Goal: Task Accomplishment & Management: Complete application form

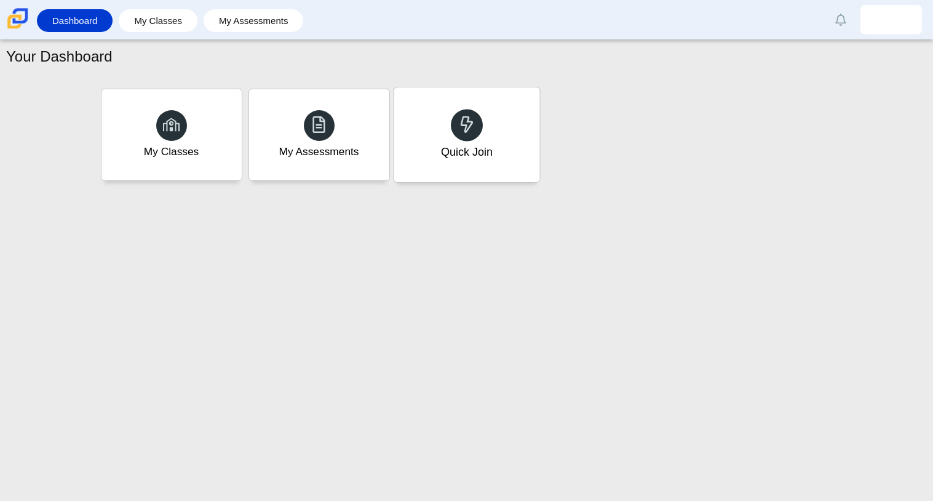
click at [466, 122] on icon at bounding box center [466, 124] width 17 height 17
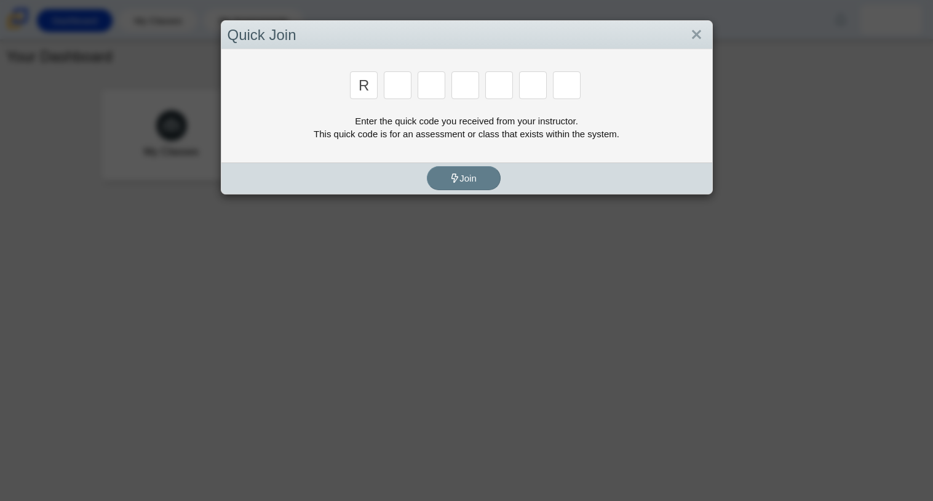
type input "r"
type input "f"
type input "7"
type input "m"
type input "c"
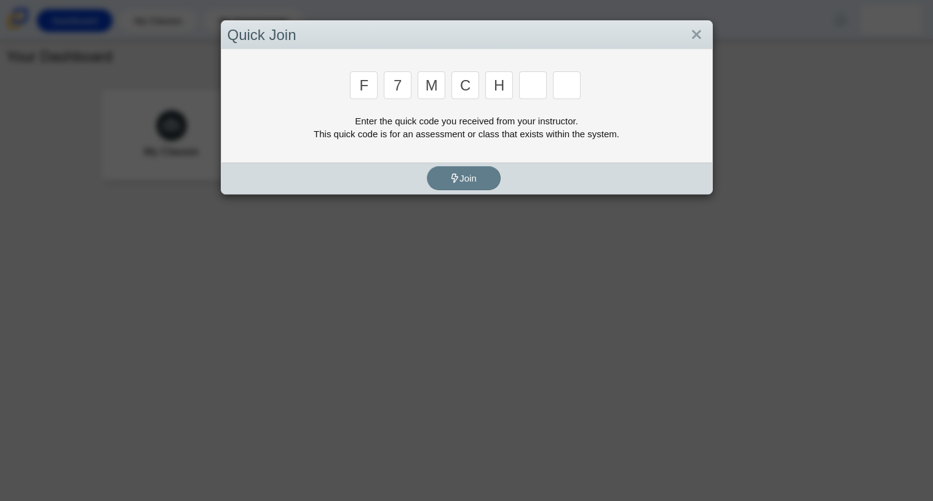
type input "h"
type input "w"
type input "k"
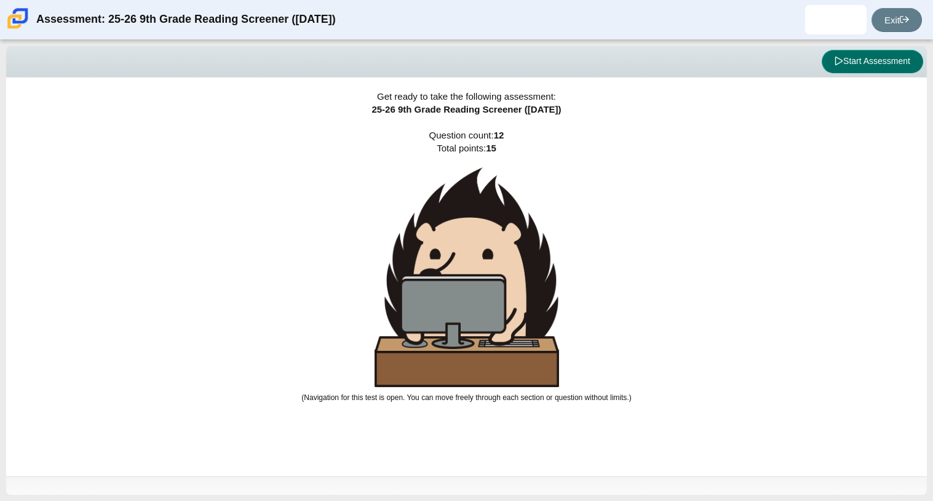
click at [862, 60] on button "Start Assessment" at bounding box center [872, 61] width 101 height 23
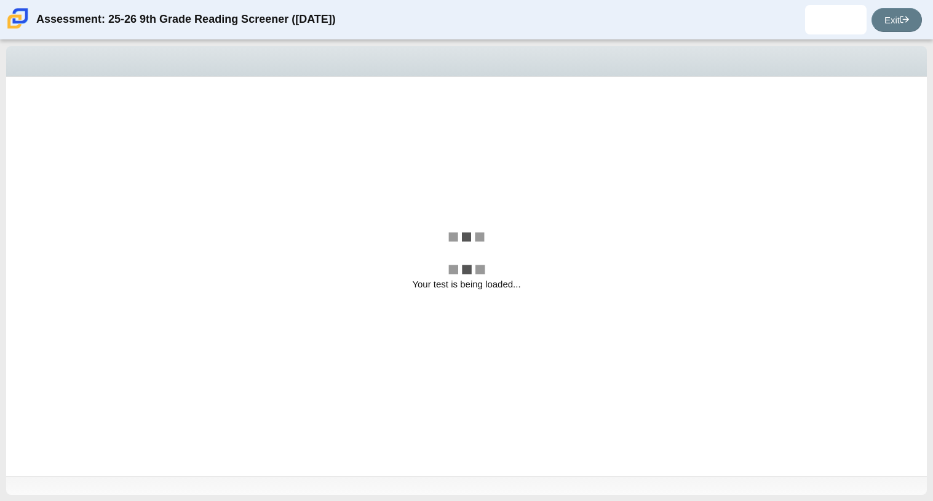
select select "ccc5b315-3c7c-471c-bf90-f22c8299c798"
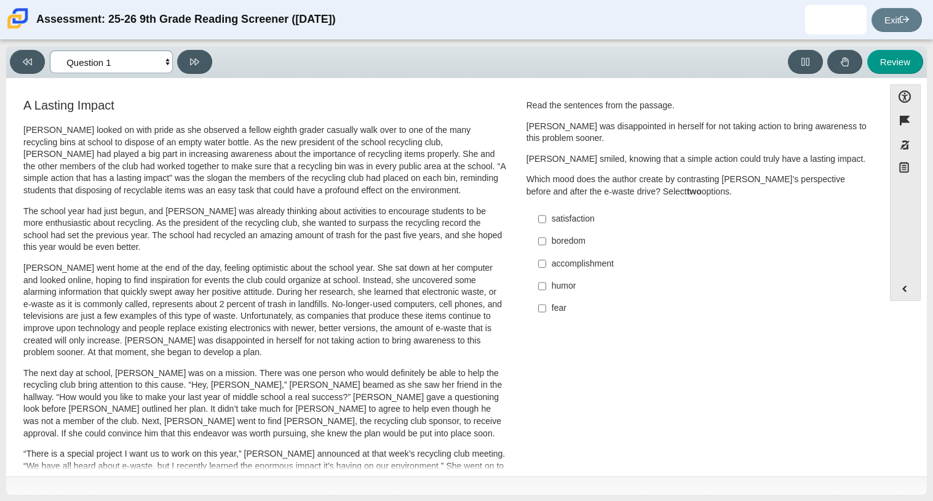
click at [162, 69] on select "Questions Question 1 Question 2 Question 3 Question 4 Question 5 Question 6 Que…" at bounding box center [111, 61] width 123 height 23
click at [119, 65] on select "Questions Question 1 Question 2 Question 3 Question 4 Question 5 Question 6 Que…" at bounding box center [111, 61] width 123 height 23
drag, startPoint x: 223, startPoint y: 445, endPoint x: 203, endPoint y: 432, distance: 23.5
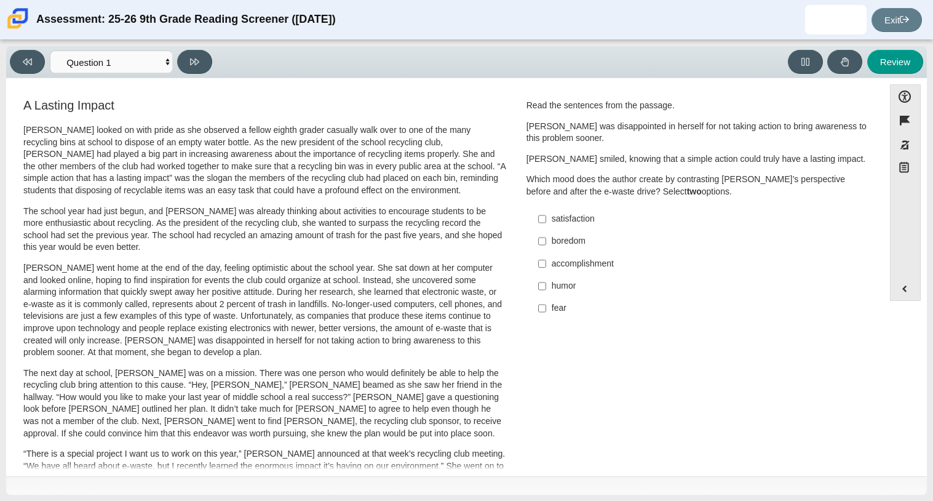
scroll to position [2, 0]
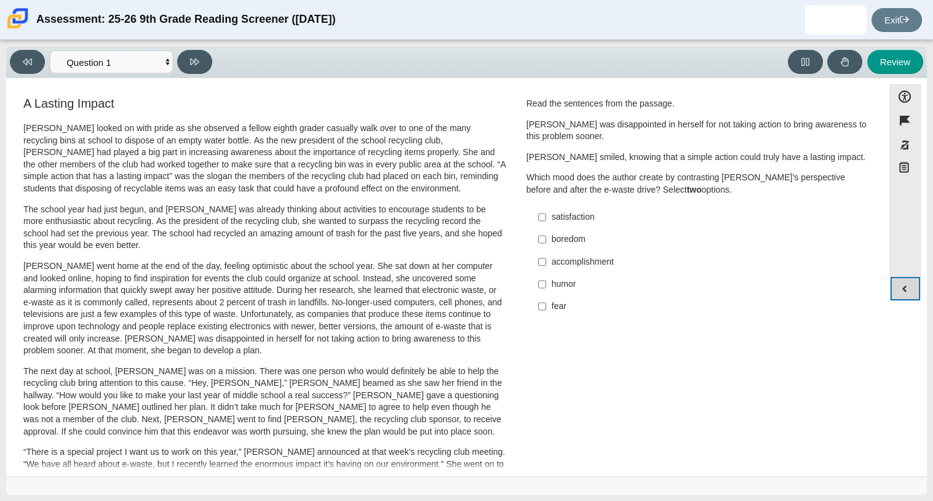
click at [906, 293] on button "Expand menu" at bounding box center [905, 288] width 30 height 23
click at [905, 285] on button "Expand menu" at bounding box center [905, 288] width 30 height 23
drag, startPoint x: 905, startPoint y: 285, endPoint x: 745, endPoint y: 295, distance: 160.8
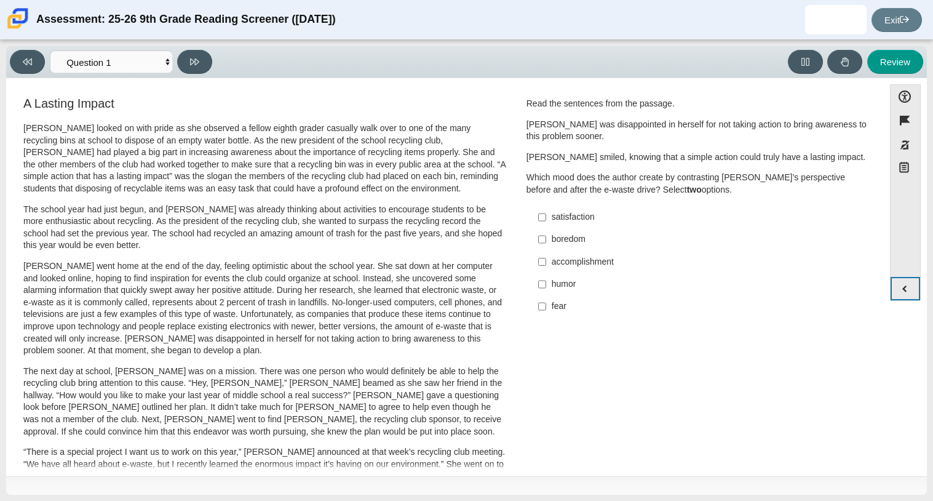
click at [745, 295] on div "Feature A Lasting Impact [PERSON_NAME] looked on with pride as she observed a f…" at bounding box center [466, 277] width 908 height 387
click at [901, 288] on button "Expand menu" at bounding box center [905, 288] width 30 height 23
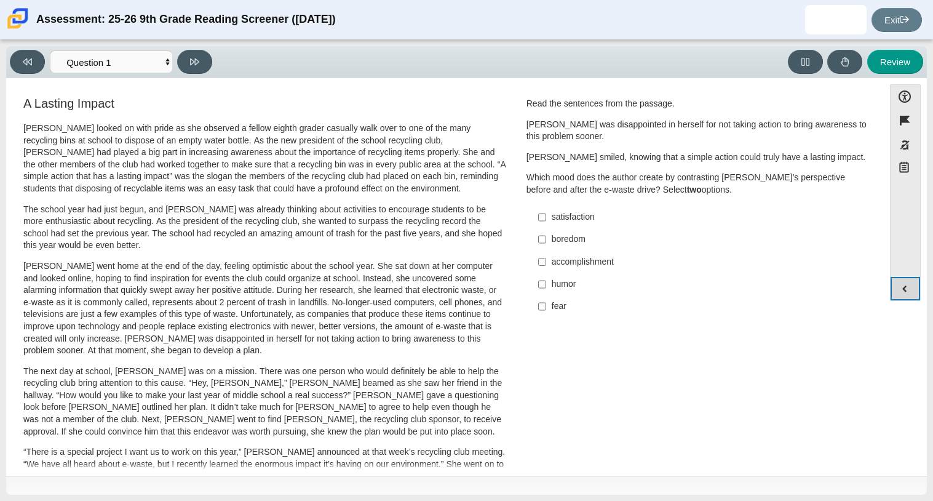
click at [901, 288] on button "Expand menu" at bounding box center [905, 288] width 30 height 23
click at [921, 276] on div "Accessibility options Close Color scheme Font size Zoom Change the background a…" at bounding box center [466, 277] width 921 height 398
click at [906, 279] on button "Expand menu" at bounding box center [905, 288] width 30 height 23
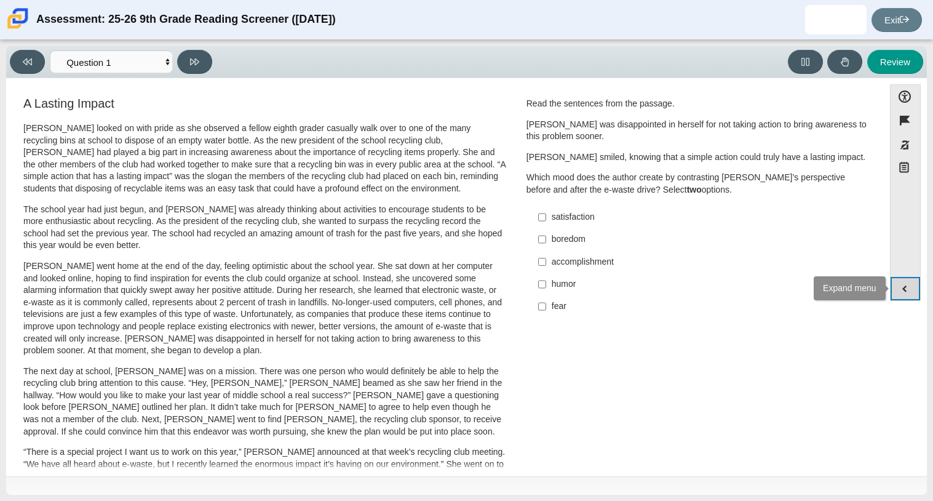
click at [906, 279] on button "Expand menu" at bounding box center [905, 288] width 30 height 23
drag, startPoint x: 906, startPoint y: 279, endPoint x: 880, endPoint y: 186, distance: 96.4
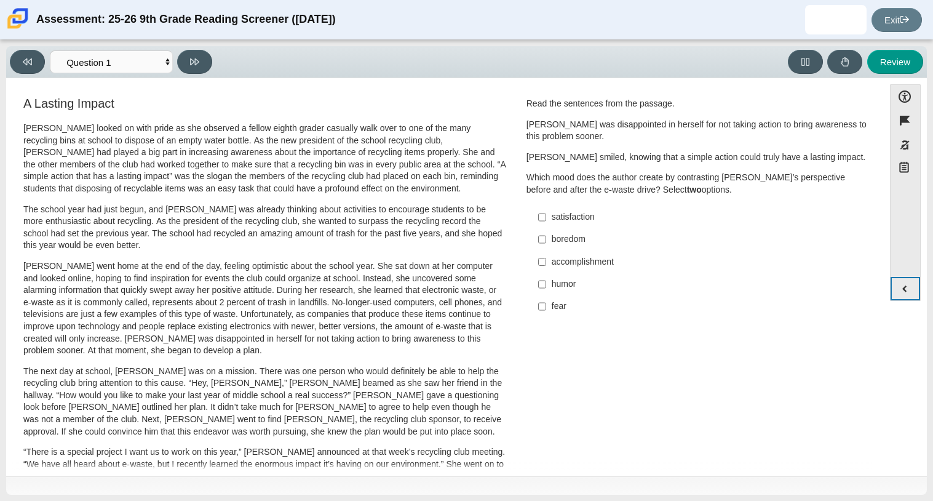
click at [880, 186] on div "Accessibility options Close Color scheme Font size Zoom Change the background a…" at bounding box center [466, 276] width 908 height 384
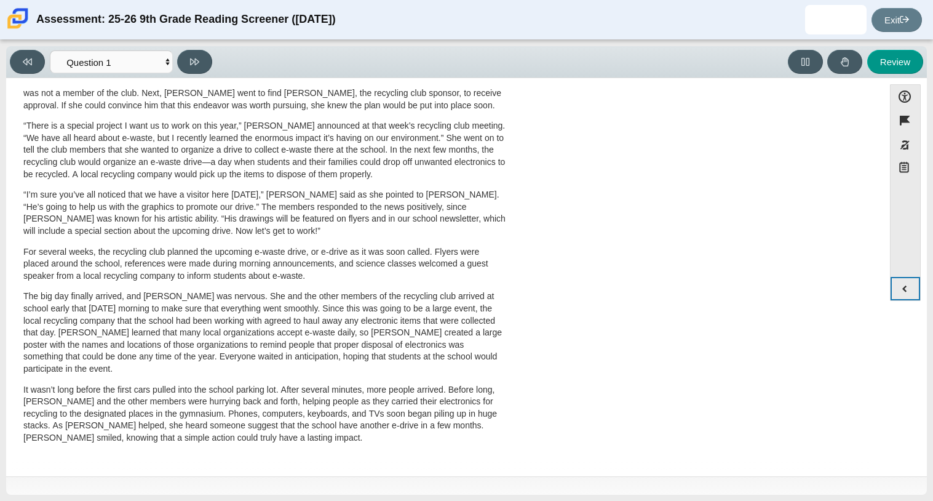
scroll to position [0, 0]
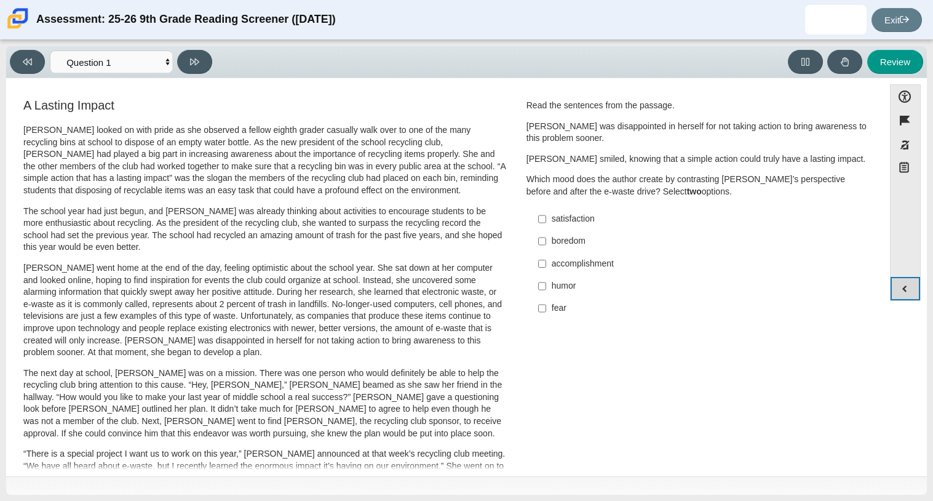
click at [919, 295] on button "Expand menu" at bounding box center [905, 288] width 30 height 23
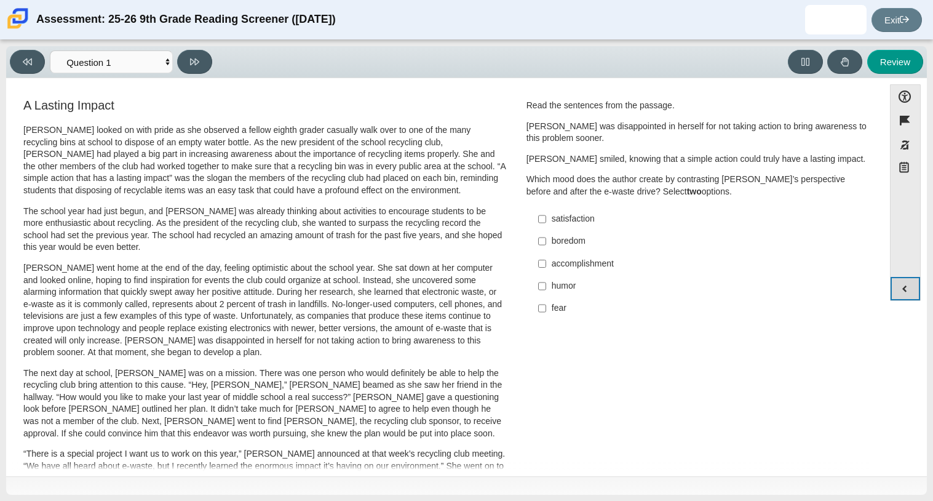
click at [919, 295] on button "Expand menu" at bounding box center [905, 288] width 30 height 23
click at [898, 291] on button "Expand menu" at bounding box center [905, 288] width 30 height 23
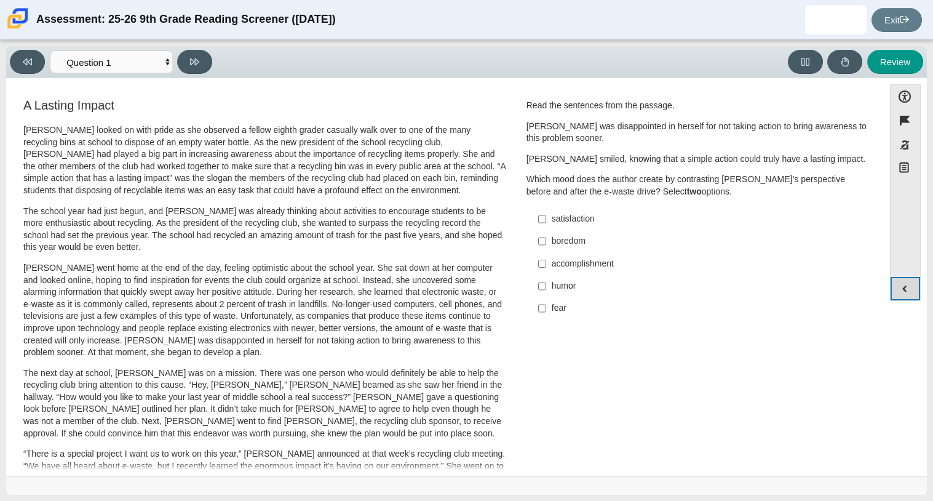
click at [898, 291] on button "Expand menu" at bounding box center [905, 288] width 30 height 23
click at [575, 212] on label "satisfaction satisfaction" at bounding box center [698, 219] width 338 height 22
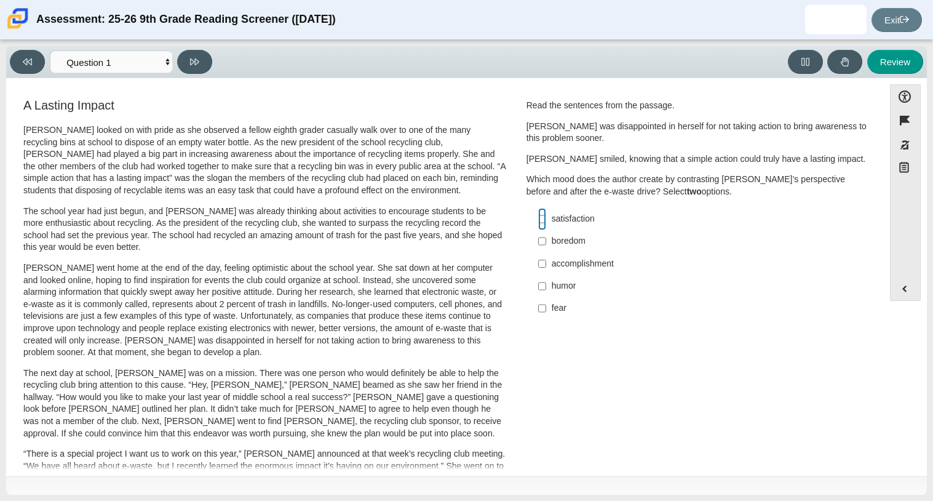
click at [546, 212] on input "satisfaction satisfaction" at bounding box center [542, 219] width 8 height 22
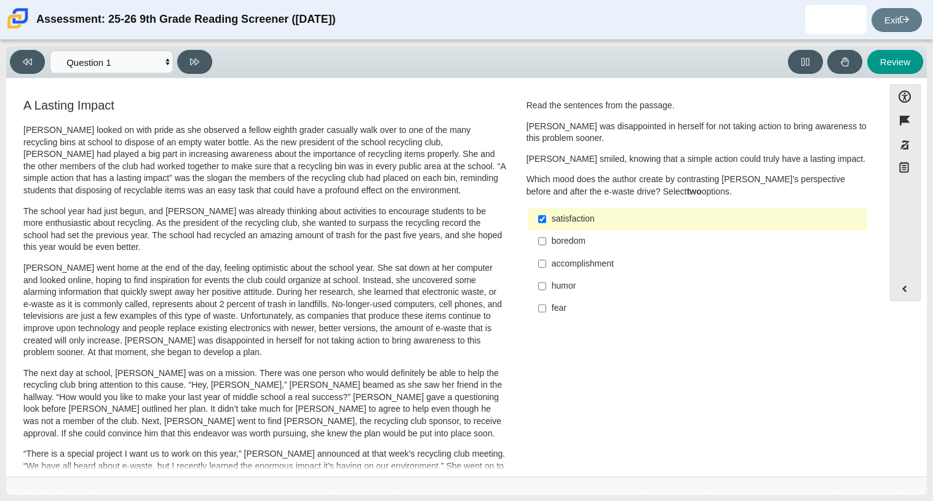
click at [561, 221] on div "satisfaction" at bounding box center [707, 219] width 311 height 12
click at [546, 221] on input "satisfaction satisfaction" at bounding box center [542, 219] width 8 height 22
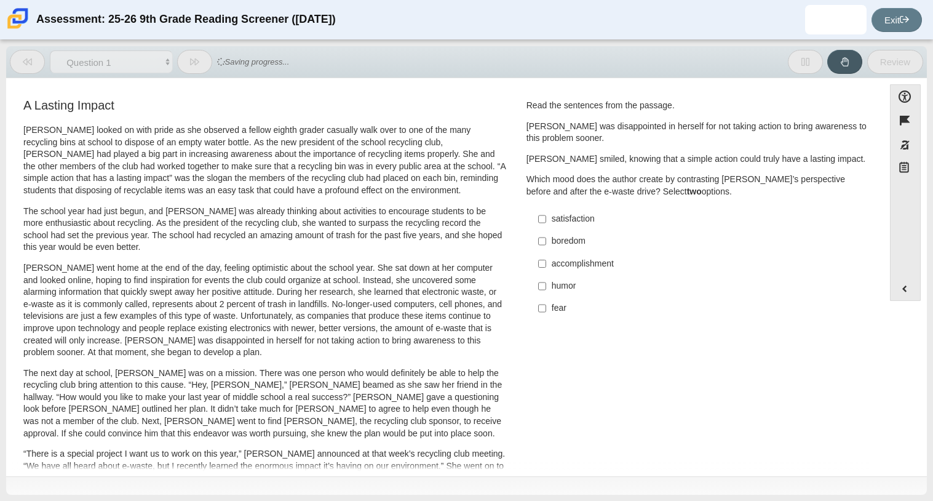
click at [561, 221] on div "satisfaction" at bounding box center [707, 219] width 311 height 12
click at [546, 221] on input "satisfaction satisfaction" at bounding box center [542, 219] width 8 height 22
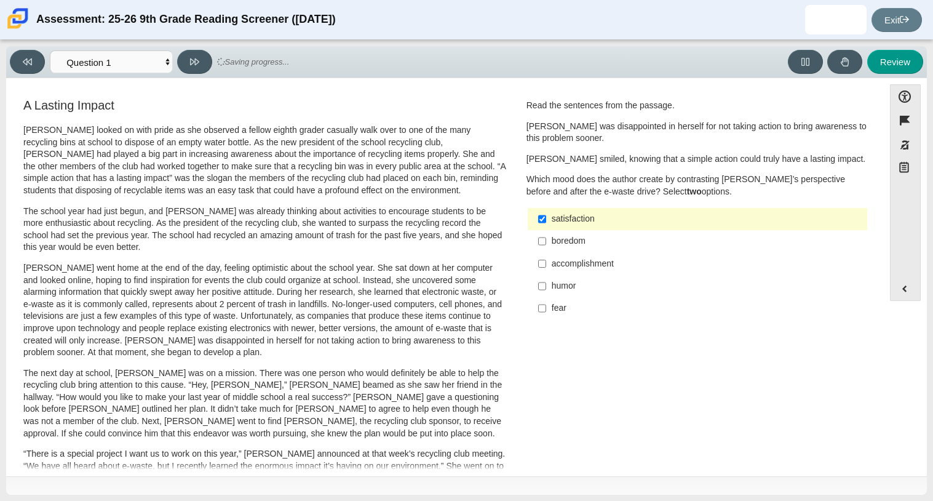
click at [561, 221] on div "satisfaction" at bounding box center [707, 219] width 311 height 12
click at [546, 221] on input "satisfaction satisfaction" at bounding box center [542, 219] width 8 height 22
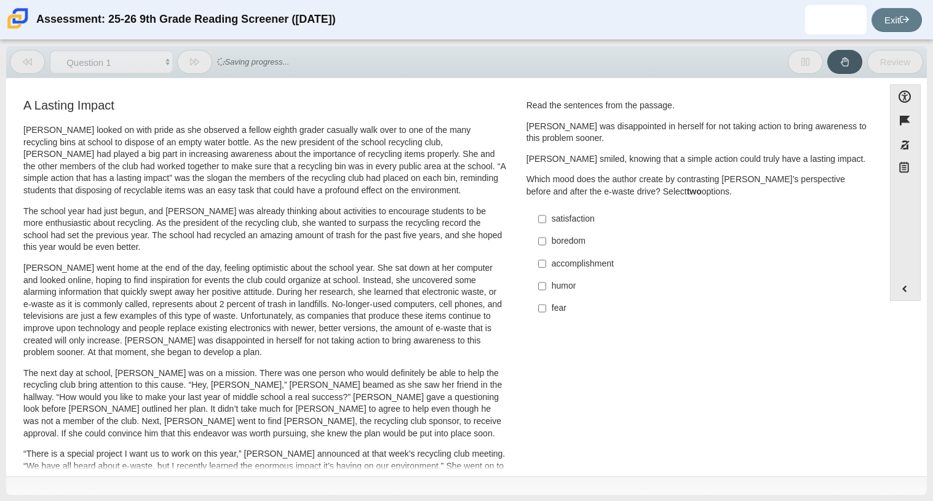
click at [561, 221] on div "satisfaction" at bounding box center [707, 219] width 311 height 12
click at [546, 221] on input "satisfaction satisfaction" at bounding box center [542, 219] width 8 height 22
checkbox input "true"
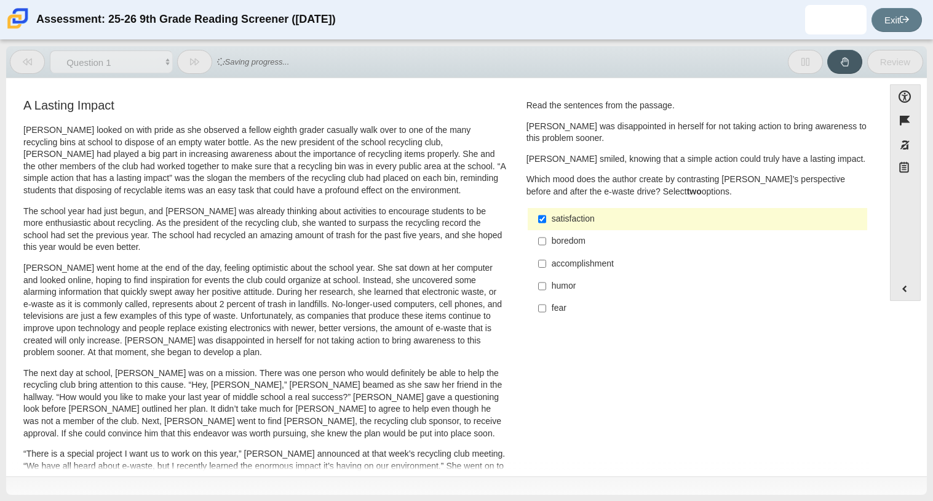
click at [552, 264] on div "accomplishment" at bounding box center [707, 264] width 311 height 12
click at [546, 264] on input "accomplishment accomplishment" at bounding box center [542, 263] width 8 height 22
checkbox input "true"
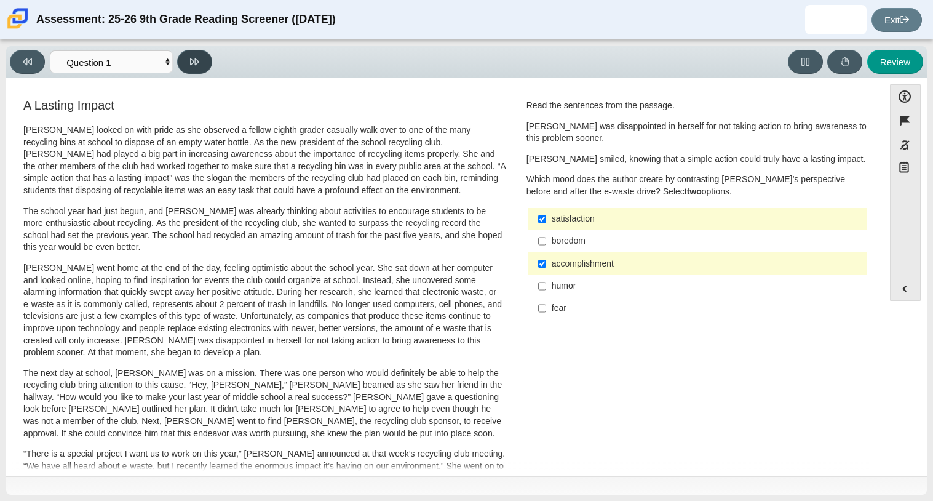
click at [193, 65] on icon at bounding box center [194, 61] width 9 height 9
select select "0ff64528-ffd7-428d-b192-babfaadd44e8"
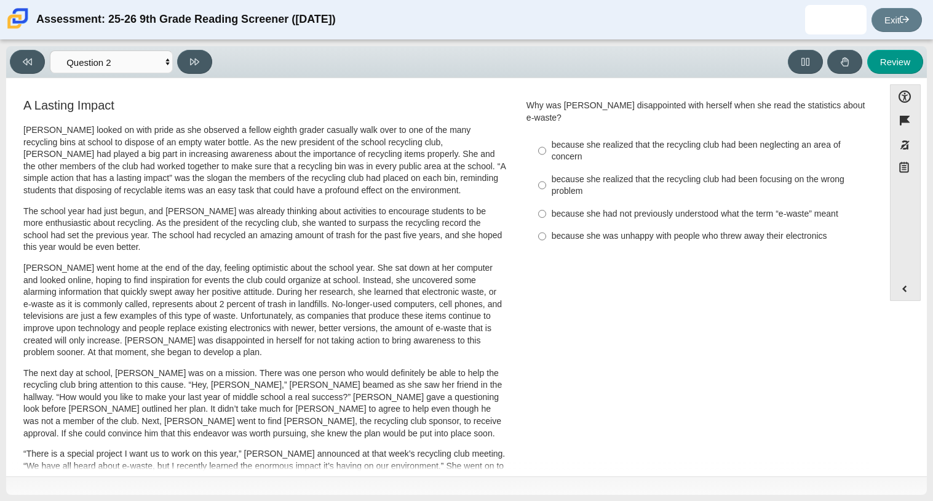
click at [662, 202] on label "because she had not previously understood what the term “e-waste” meant because…" at bounding box center [698, 213] width 338 height 22
click at [546, 202] on input "because she had not previously understood what the term “e-waste” meant because…" at bounding box center [542, 213] width 8 height 22
radio input "true"
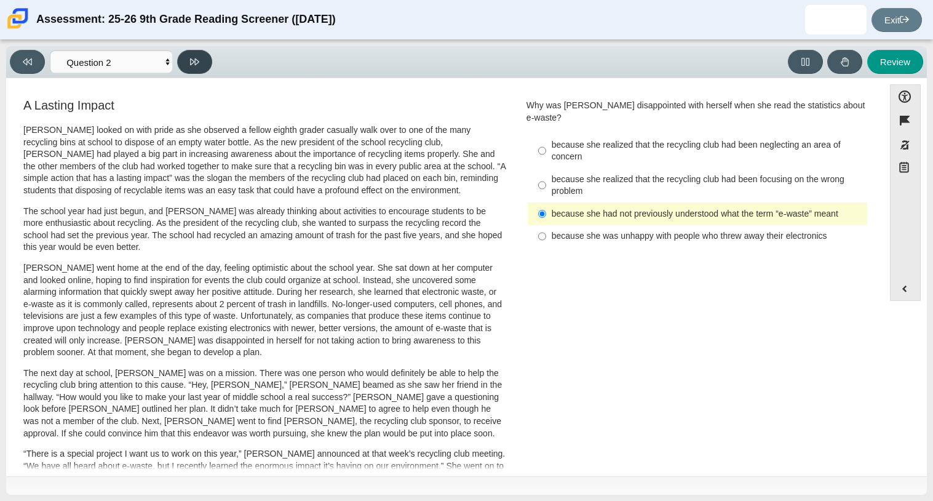
click at [190, 61] on icon at bounding box center [194, 61] width 9 height 7
select select "7ce3d843-6974-4858-901c-1ff39630e843"
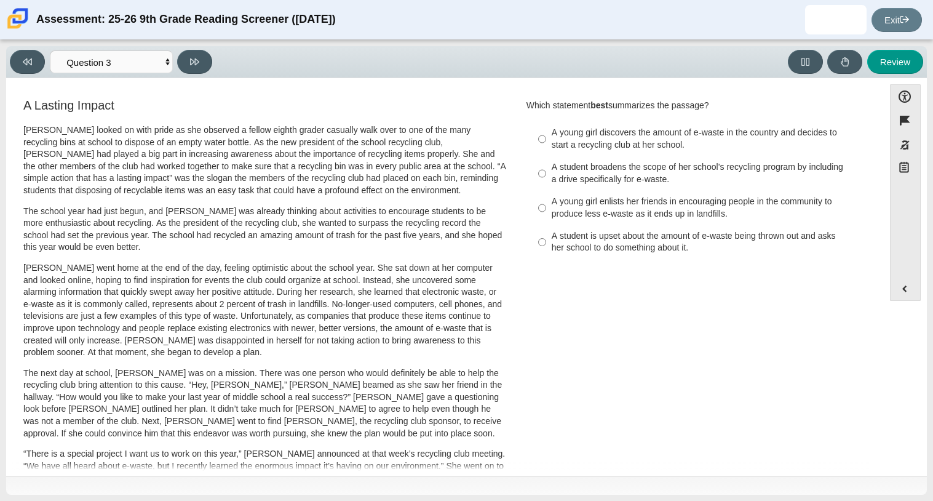
click at [567, 135] on div "A young girl discovers the amount of e-waste in the country and decides to star…" at bounding box center [707, 139] width 311 height 24
click at [546, 135] on input "A young girl discovers the amount of e-waste in the country and decides to star…" at bounding box center [542, 139] width 8 height 34
radio input "true"
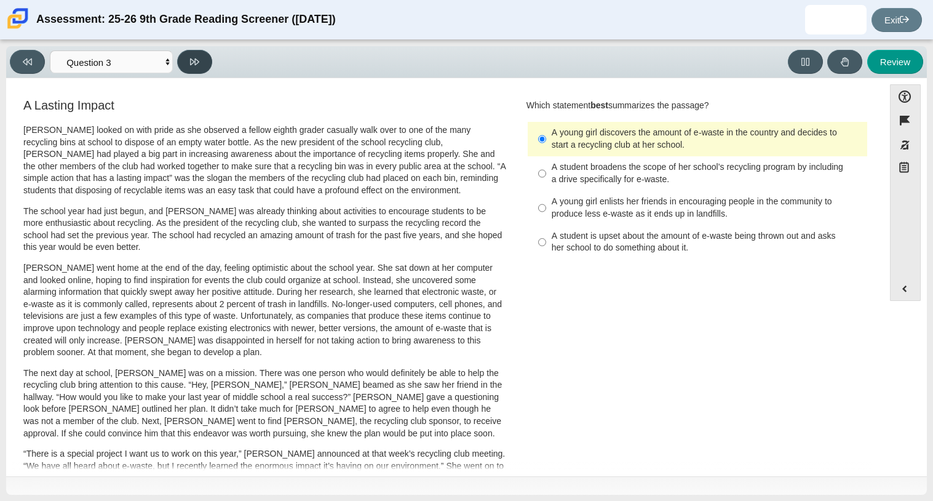
click at [185, 50] on button at bounding box center [194, 62] width 35 height 24
select select "ca9ea0f1-49c5-4bd1-83b0-472c18652b42"
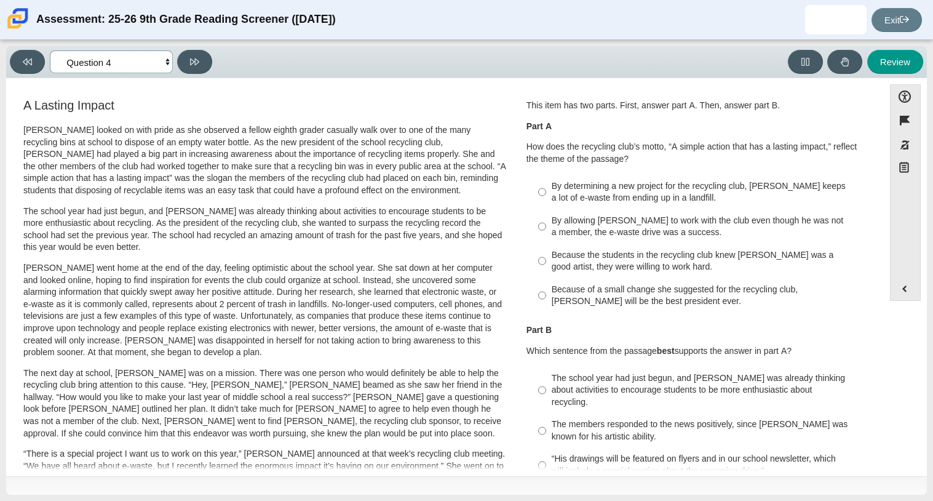
click at [105, 66] on select "Questions Question 1 Question 2 Question 3 Question 4 Question 5 Question 6 Que…" at bounding box center [111, 61] width 123 height 23
click at [659, 193] on div "By determining a new project for the recycling club, [PERSON_NAME] keeps a lot …" at bounding box center [707, 192] width 311 height 24
click at [546, 193] on input "By determining a new project for the recycling club, [PERSON_NAME] keeps a lot …" at bounding box center [542, 192] width 8 height 34
radio input "true"
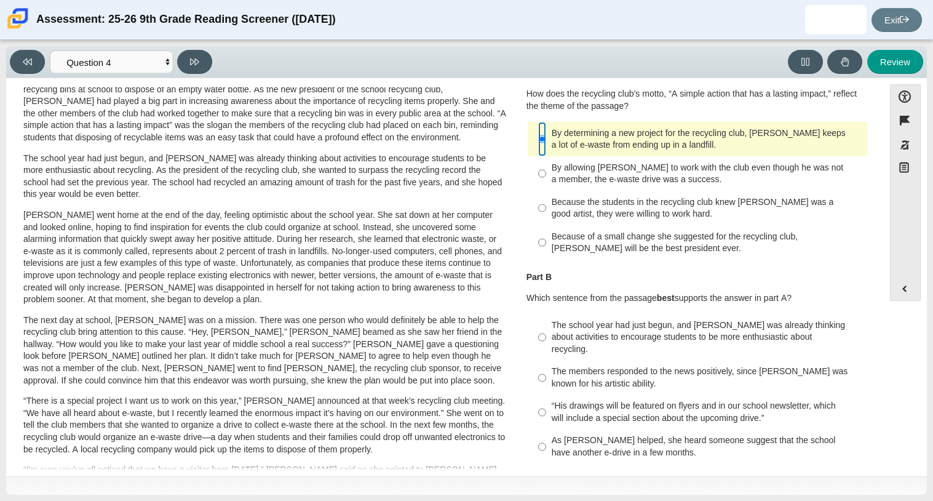
scroll to position [58, 0]
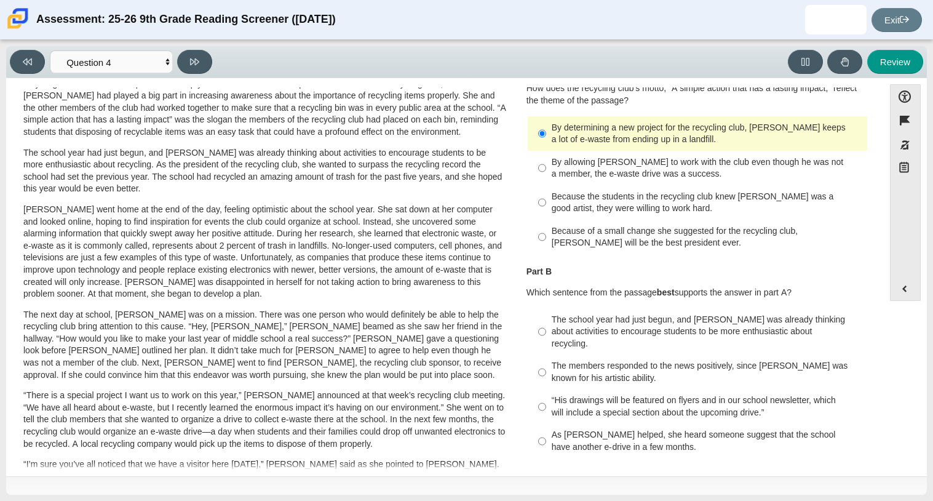
click at [576, 431] on div "As [PERSON_NAME] helped, she heard someone suggest that the school have another…" at bounding box center [707, 441] width 311 height 24
click at [546, 431] on input "As [PERSON_NAME] helped, she heard someone suggest that the school have another…" at bounding box center [542, 441] width 8 height 34
radio input "true"
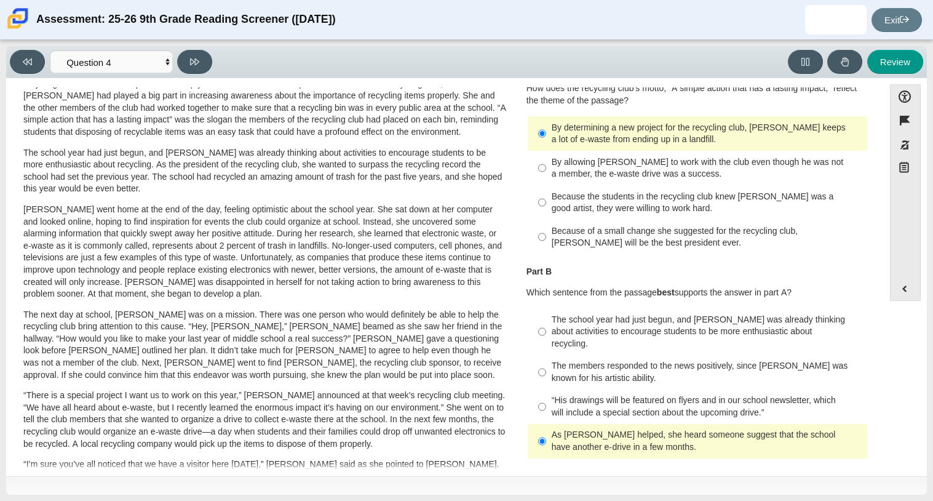
click at [593, 335] on div "The school year had just begun, and [PERSON_NAME] was already thinking about ac…" at bounding box center [707, 332] width 311 height 36
click at [546, 335] on input "The school year had just begun, and [PERSON_NAME] was already thinking about ac…" at bounding box center [542, 331] width 8 height 47
radio input "true"
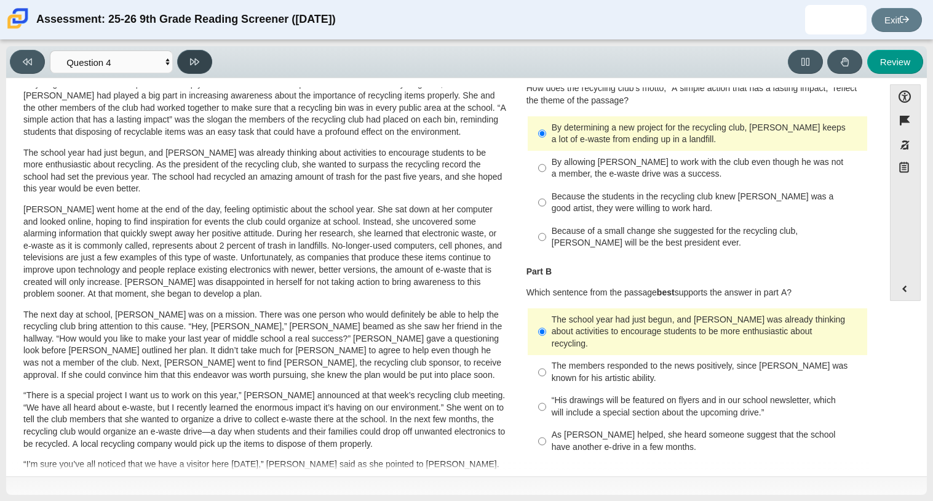
click at [199, 52] on button at bounding box center [194, 62] width 35 height 24
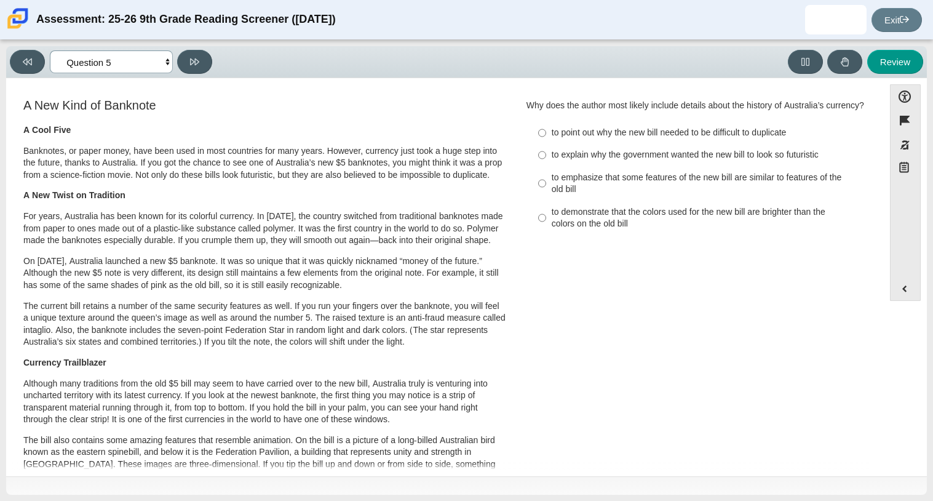
click at [115, 60] on select "Questions Question 1 Question 2 Question 3 Question 4 Question 5 Question 6 Que…" at bounding box center [111, 61] width 123 height 23
click at [39, 57] on button at bounding box center [27, 62] width 35 height 24
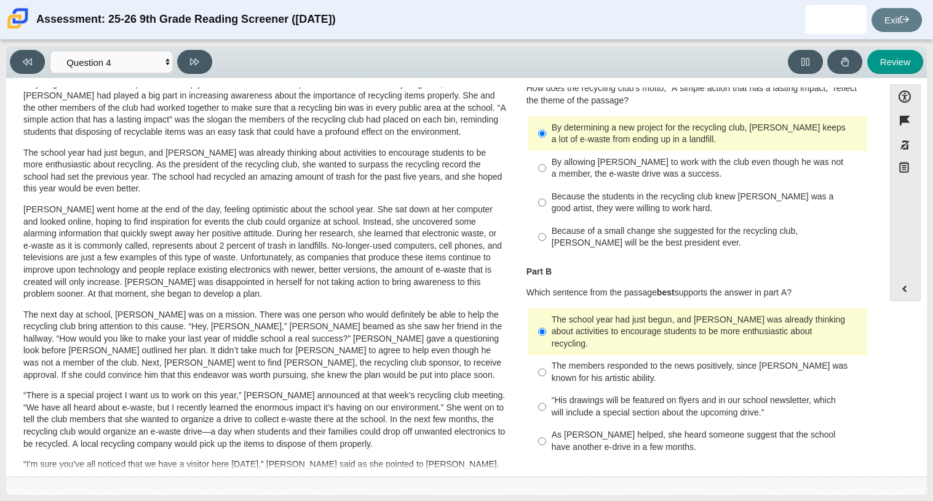
scroll to position [0, 0]
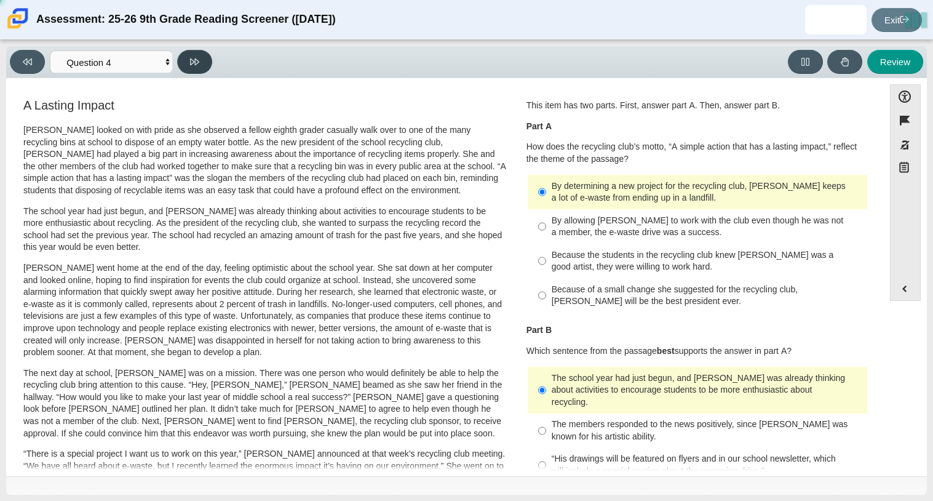
click at [186, 65] on button at bounding box center [194, 62] width 35 height 24
select select "e41f1a79-e29f-4095-8030-a53364015bed"
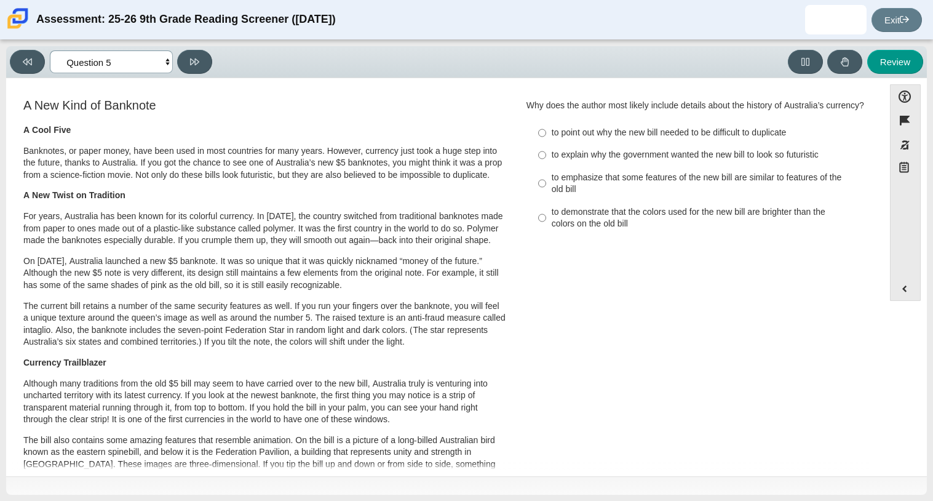
click at [119, 67] on select "Questions Question 1 Question 2 Question 3 Question 4 Question 5 Question 6 Que…" at bounding box center [111, 61] width 123 height 23
click at [561, 318] on div "A New Kind of Banknote A Cool Five Banknotes, or paper money, have been used in…" at bounding box center [444, 451] width 865 height 708
click at [598, 230] on div "to demonstrate that the colors used for the new bill are brighter than the colo…" at bounding box center [707, 218] width 311 height 24
click at [546, 232] on input "to demonstrate that the colors used for the new bill are brighter than the colo…" at bounding box center [542, 217] width 8 height 34
radio input "true"
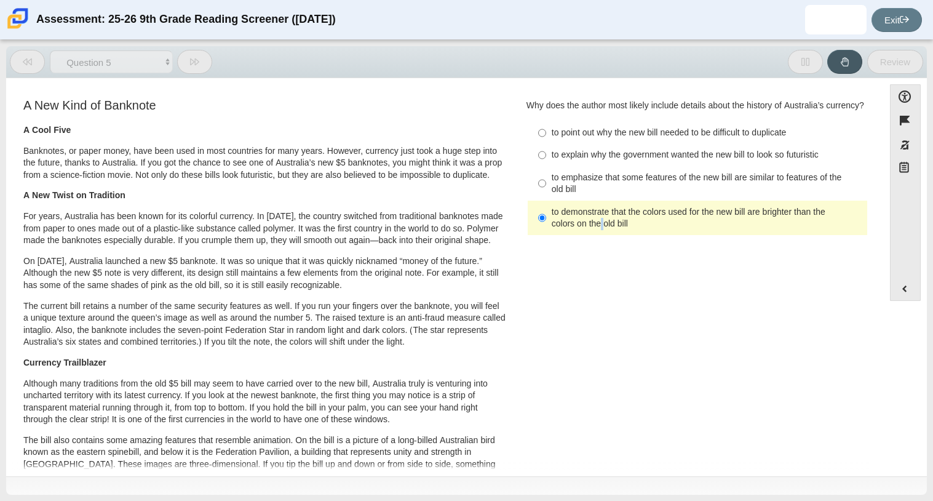
click at [598, 230] on div "to demonstrate that the colors used for the new bill are brighter than the colo…" at bounding box center [707, 218] width 311 height 24
click at [546, 232] on input "to demonstrate that the colors used for the new bill are brighter than the colo…" at bounding box center [542, 217] width 8 height 34
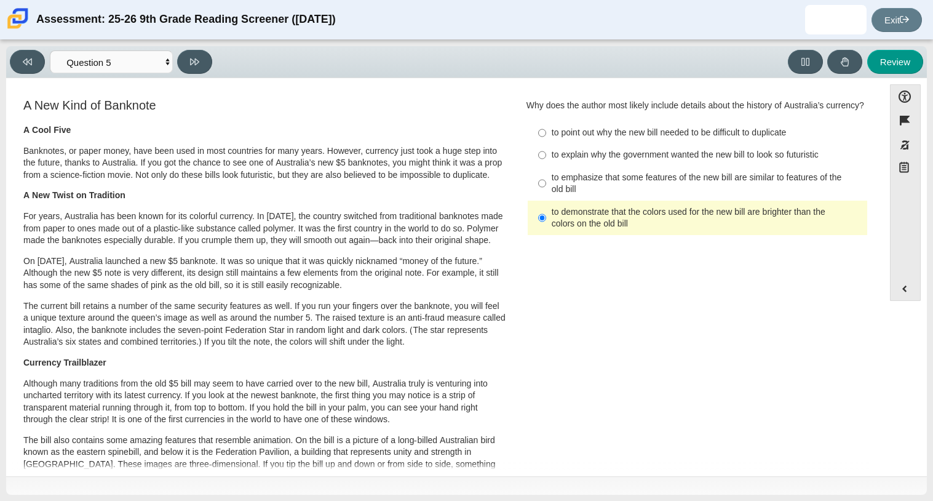
click at [644, 338] on div "A New Kind of Banknote A Cool Five Banknotes, or paper money, have been used in…" at bounding box center [444, 451] width 865 height 708
click at [190, 67] on button at bounding box center [194, 62] width 35 height 24
select select "69146e31-7b3d-4a3e-9ce6-f30c24342ae0"
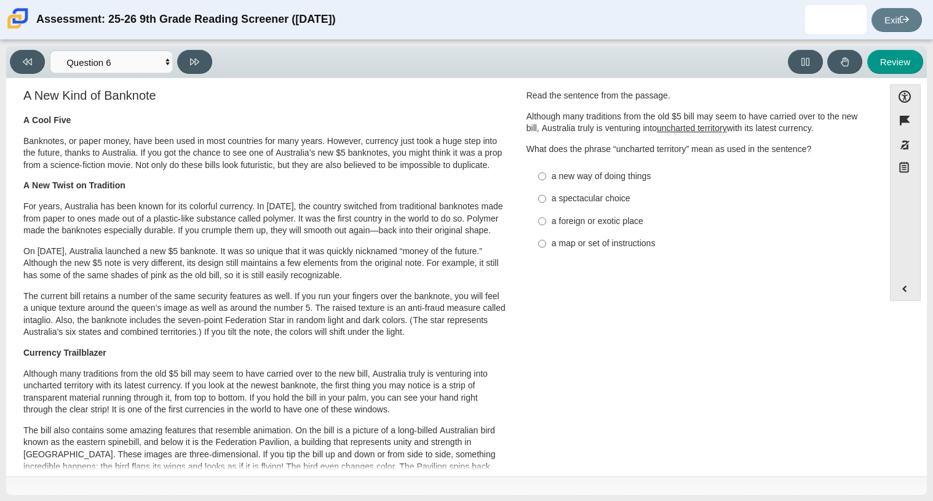
scroll to position [9, 0]
click at [613, 178] on div "a new way of doing things" at bounding box center [707, 177] width 311 height 12
click at [546, 178] on input "a new way of doing things a new way of doing things" at bounding box center [542, 176] width 8 height 22
radio input "true"
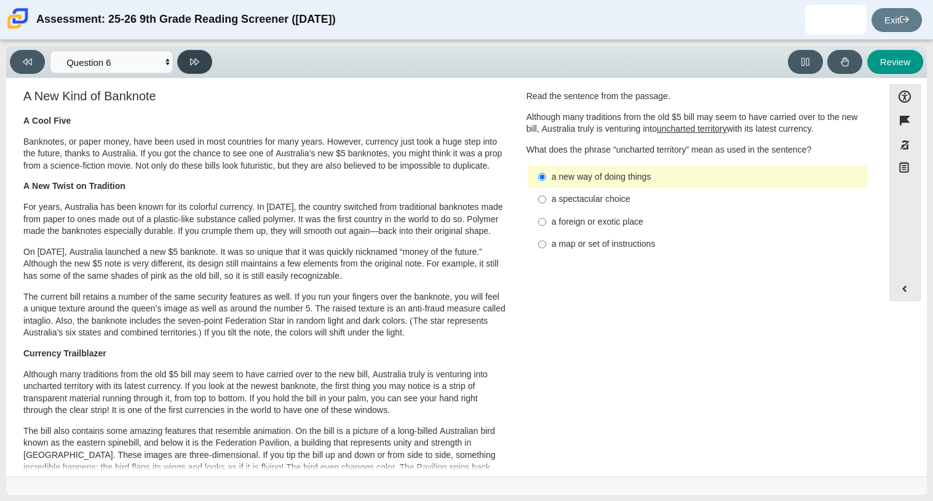
click at [192, 67] on button at bounding box center [194, 62] width 35 height 24
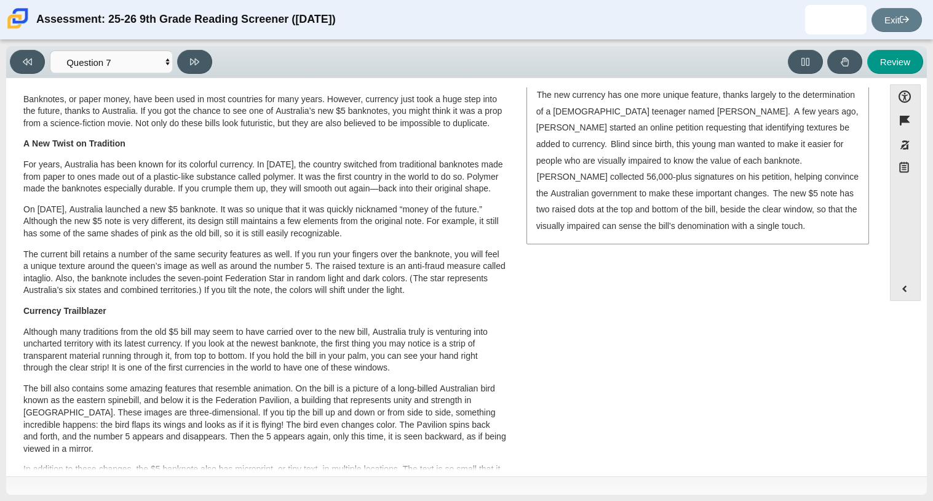
scroll to position [0, 0]
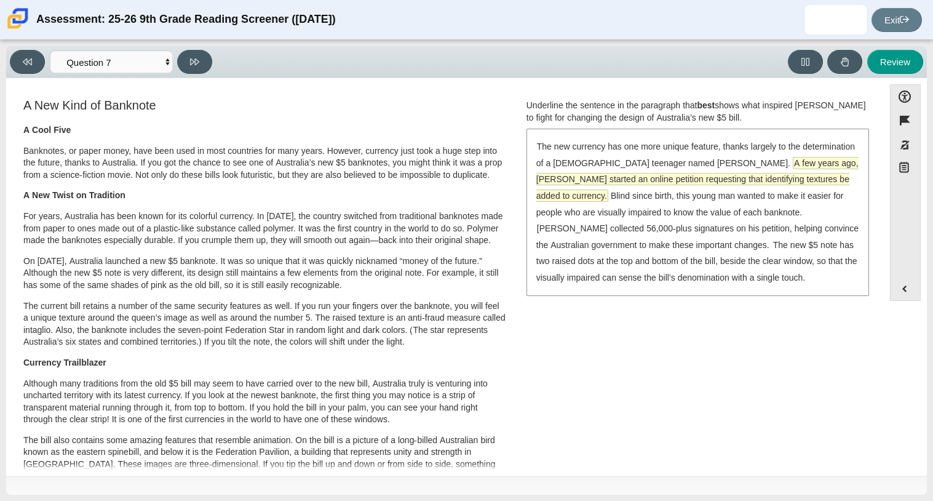
click at [778, 167] on span "A few years ago, [PERSON_NAME] started an online petition requesting that ident…" at bounding box center [697, 179] width 322 height 44
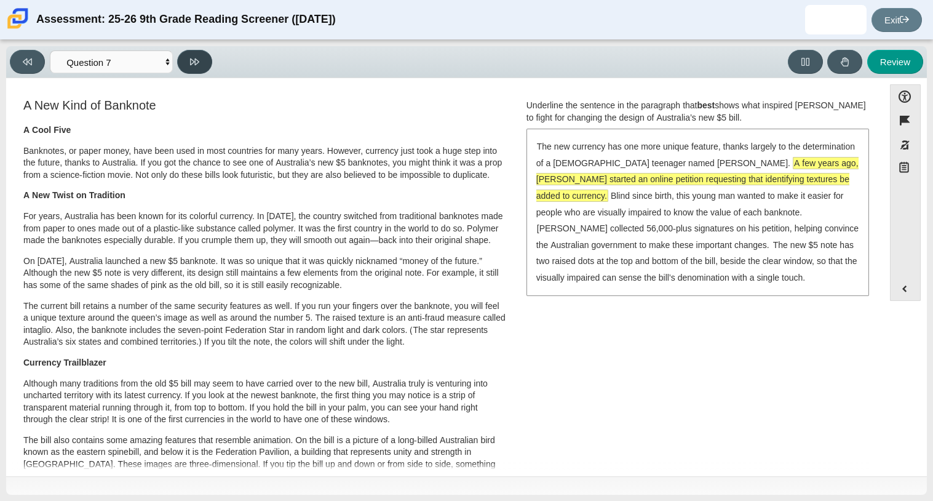
click at [197, 68] on button at bounding box center [194, 62] width 35 height 24
select select "ea8338c2-a6a3-418e-a305-2b963b54a290"
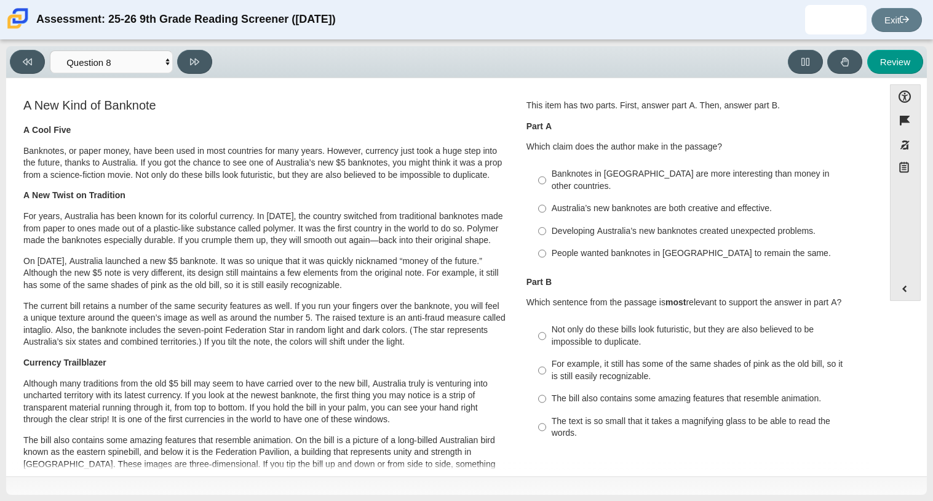
click at [697, 202] on div "Australia’s new banknotes are both creative and effective." at bounding box center [707, 208] width 311 height 12
click at [546, 197] on input "Australia’s new banknotes are both creative and effective. Australia’s new bank…" at bounding box center [542, 208] width 8 height 22
radio input "true"
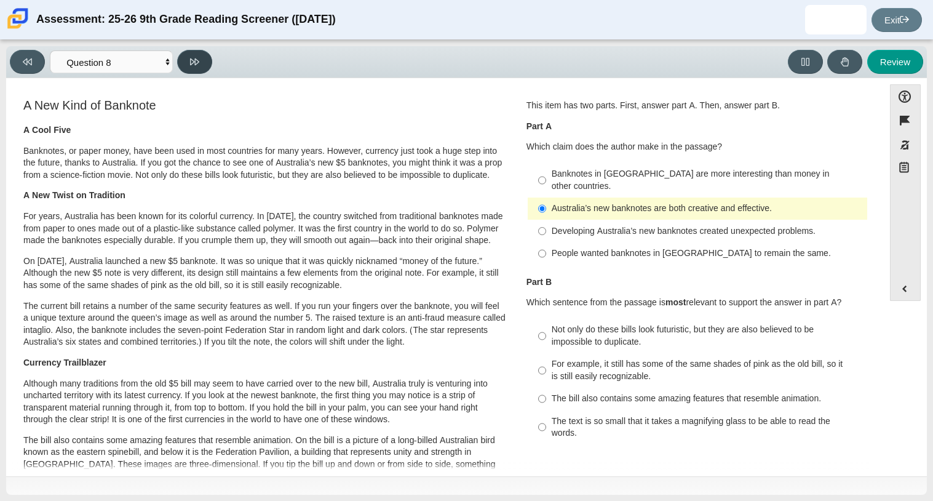
click at [200, 58] on button at bounding box center [194, 62] width 35 height 24
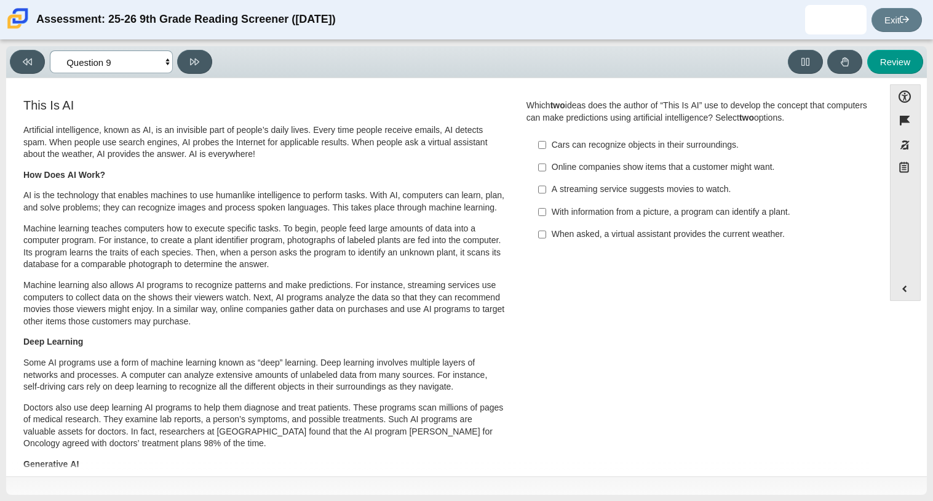
click at [144, 64] on select "Questions Question 1 Question 2 Question 3 Question 4 Question 5 Question 6 Que…" at bounding box center [111, 61] width 123 height 23
click at [30, 57] on icon at bounding box center [27, 61] width 9 height 9
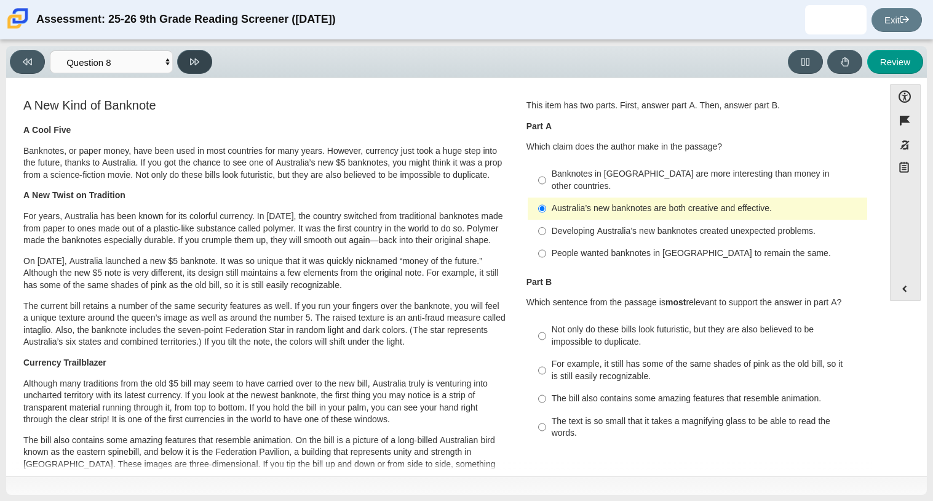
click at [202, 68] on button at bounding box center [194, 62] width 35 height 24
select select "89f058d6-b15c-4ef5-a4b3-fdaffb8868b6"
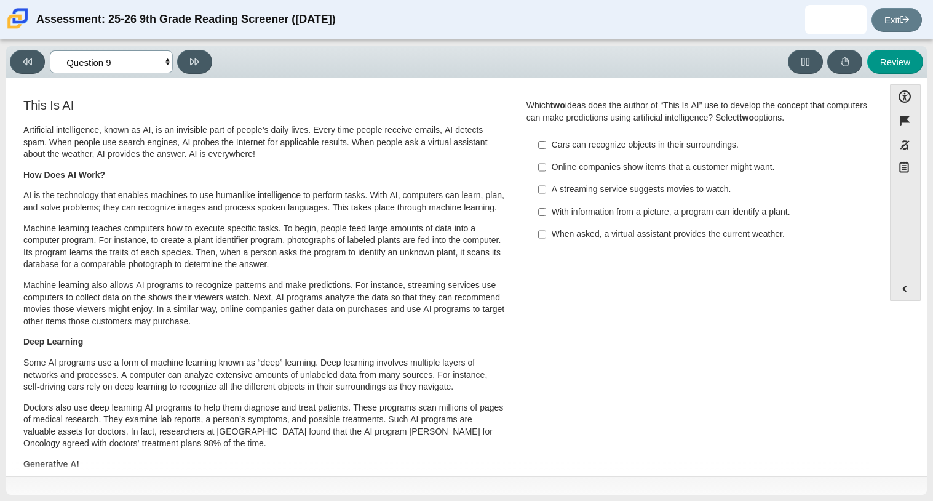
click at [140, 64] on select "Questions Question 1 Question 2 Question 3 Question 4 Question 5 Question 6 Que…" at bounding box center [111, 61] width 123 height 23
click at [694, 210] on div "With information from a picture, a program can identify a plant." at bounding box center [707, 212] width 311 height 12
click at [546, 210] on input "With information from a picture, a program can identify a plant. With informati…" at bounding box center [542, 211] width 8 height 22
checkbox input "true"
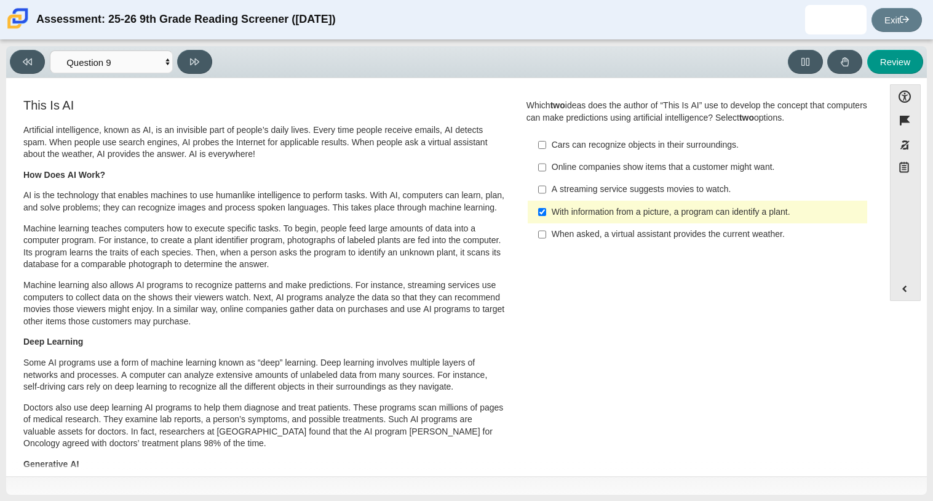
click at [647, 174] on label "Online companies show items that a customer might want. Online companies show i…" at bounding box center [698, 167] width 338 height 22
click at [546, 174] on input "Online companies show items that a customer might want. Online companies show i…" at bounding box center [542, 167] width 8 height 22
checkbox input "true"
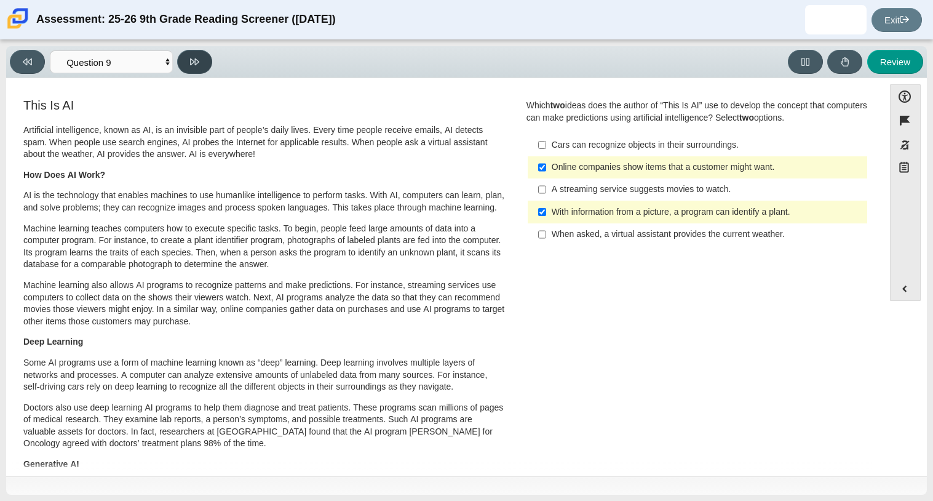
click at [202, 57] on button at bounding box center [194, 62] width 35 height 24
select select "cdf3c14e-a918-44d1-9b63-3db0fa81641e"
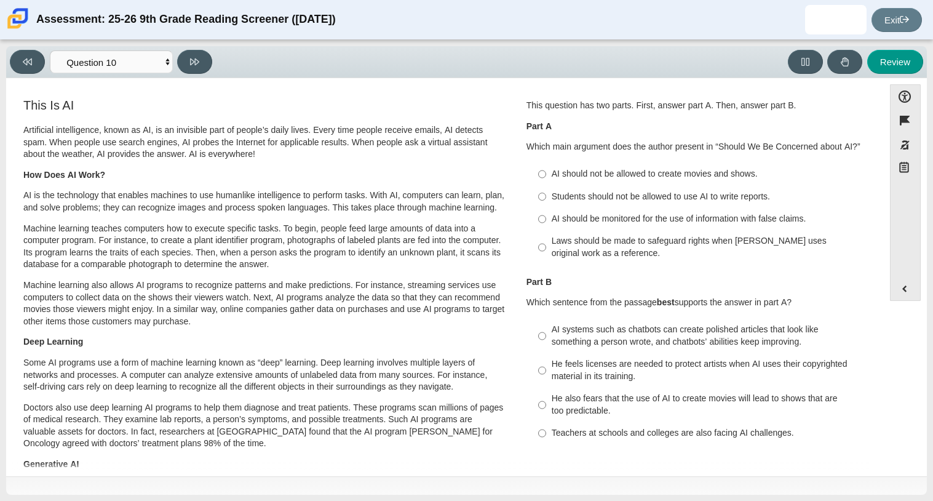
click at [576, 212] on label "AI should be monitored for the use of information with false claims. AI should …" at bounding box center [698, 219] width 338 height 22
click at [546, 212] on input "AI should be monitored for the use of information with false claims. AI should …" at bounding box center [542, 219] width 8 height 22
radio input "true"
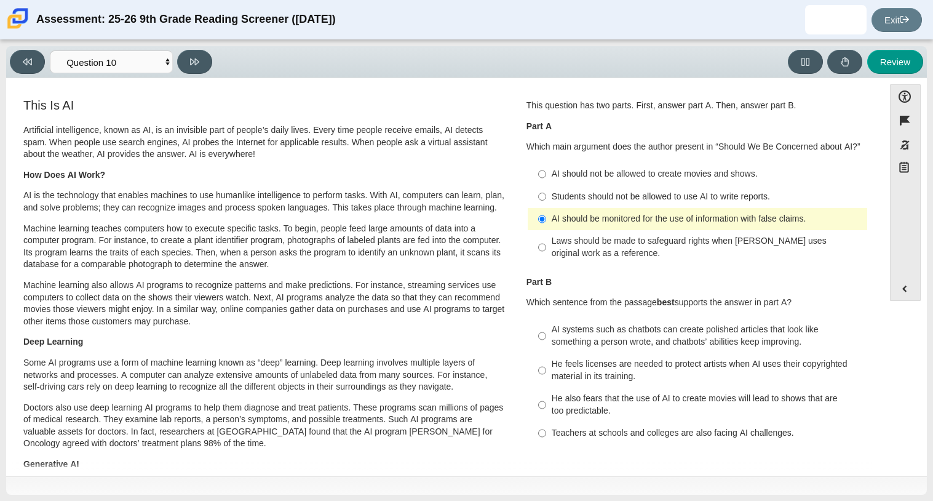
click at [584, 374] on div "He feels licenses are needed to protect artists when AI uses their copyrighted …" at bounding box center [707, 370] width 311 height 24
click at [546, 374] on input "He feels licenses are needed to protect artists when AI uses their copyrighted …" at bounding box center [542, 370] width 8 height 34
radio input "true"
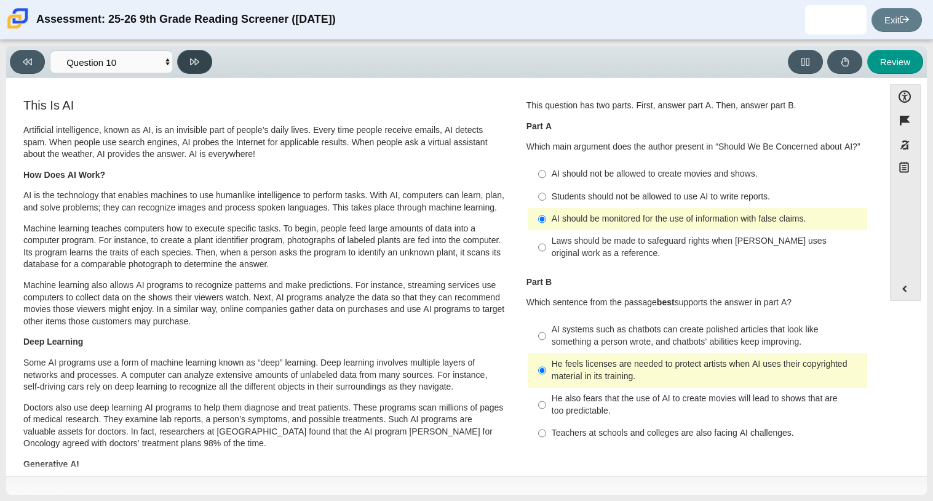
click at [193, 64] on icon at bounding box center [194, 61] width 9 height 9
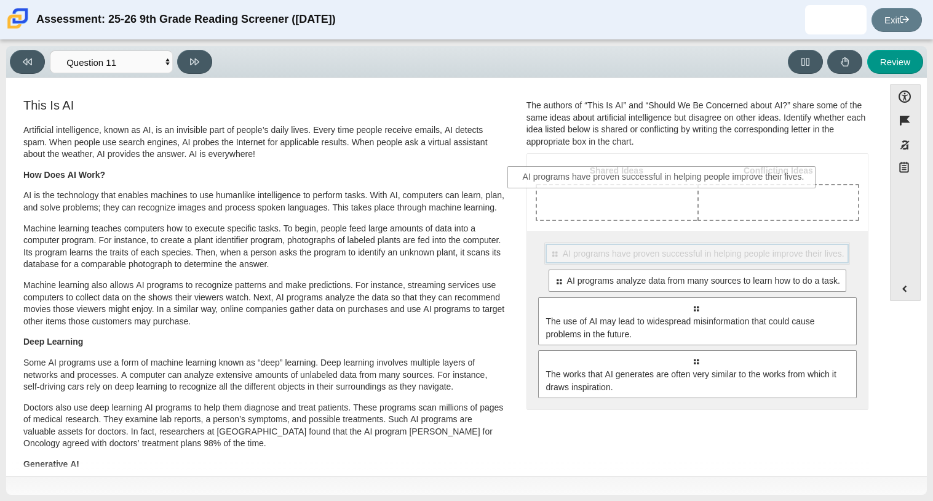
drag, startPoint x: 649, startPoint y: 246, endPoint x: 618, endPoint y: 171, distance: 81.1
click at [618, 171] on div "Shared Ideas Conflicting Ideas Select to move response to a response input area…" at bounding box center [697, 281] width 341 height 255
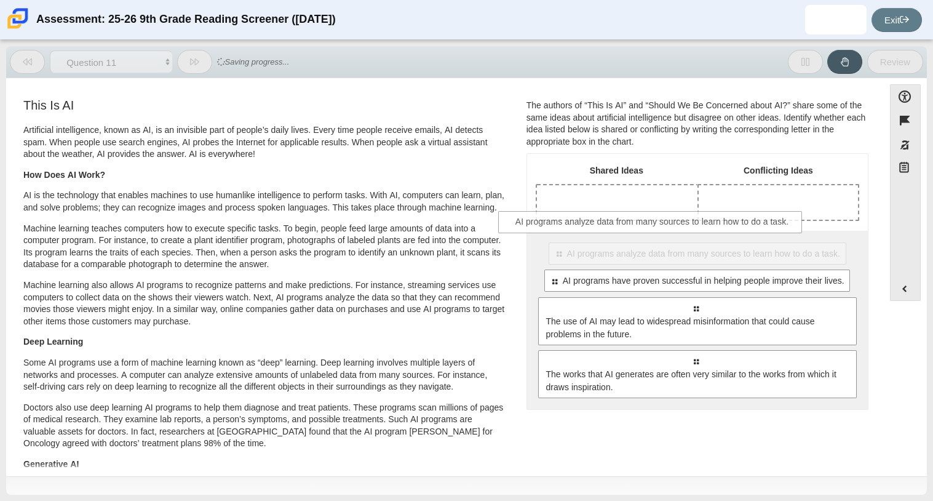
drag, startPoint x: 654, startPoint y: 280, endPoint x: 611, endPoint y: 219, distance: 75.1
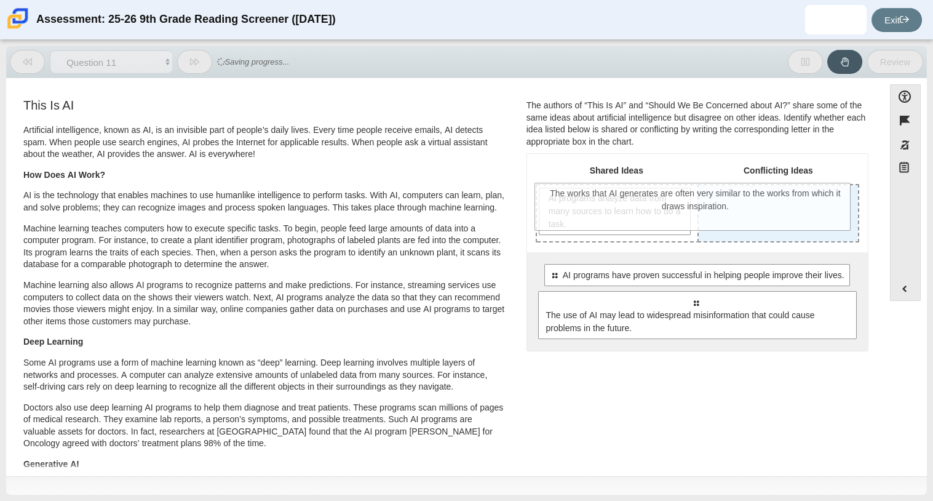
drag, startPoint x: 803, startPoint y: 381, endPoint x: 803, endPoint y: 220, distance: 160.5
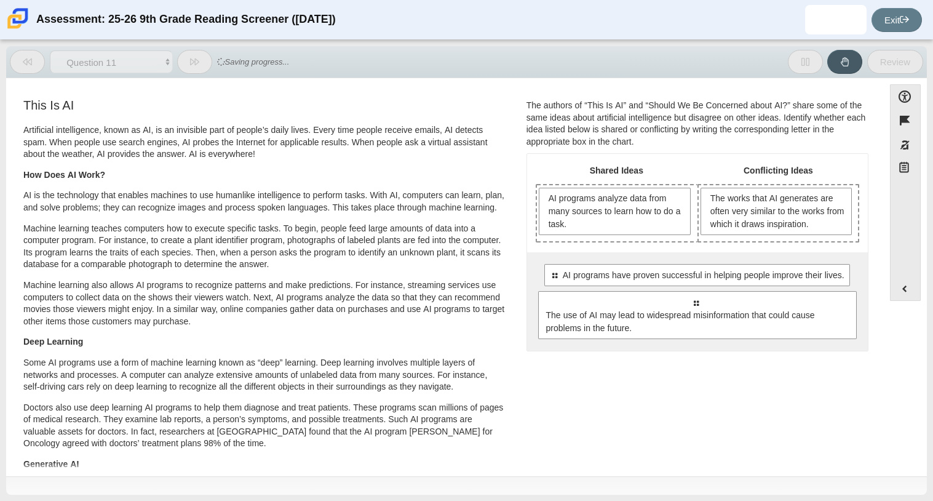
click at [759, 285] on div "Select to move response to a response input area. AI programs have proven succe…" at bounding box center [697, 301] width 341 height 98
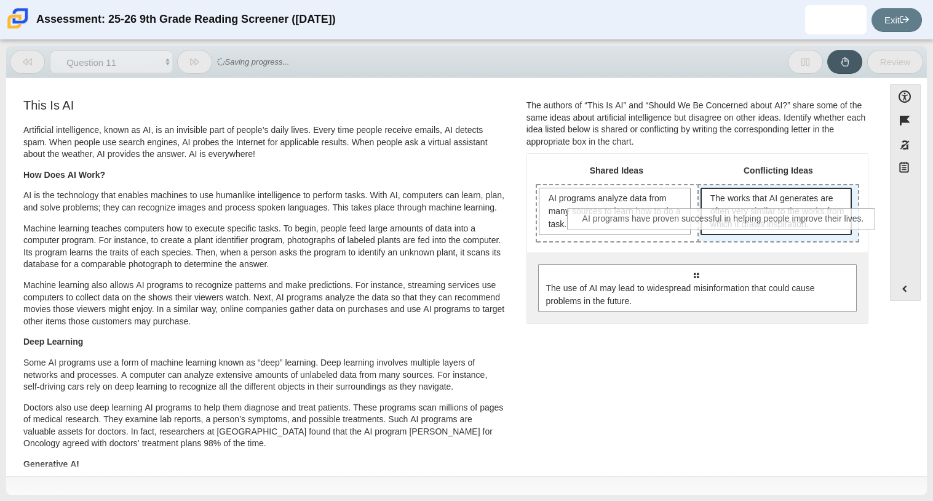
drag, startPoint x: 752, startPoint y: 280, endPoint x: 781, endPoint y: 224, distance: 62.4
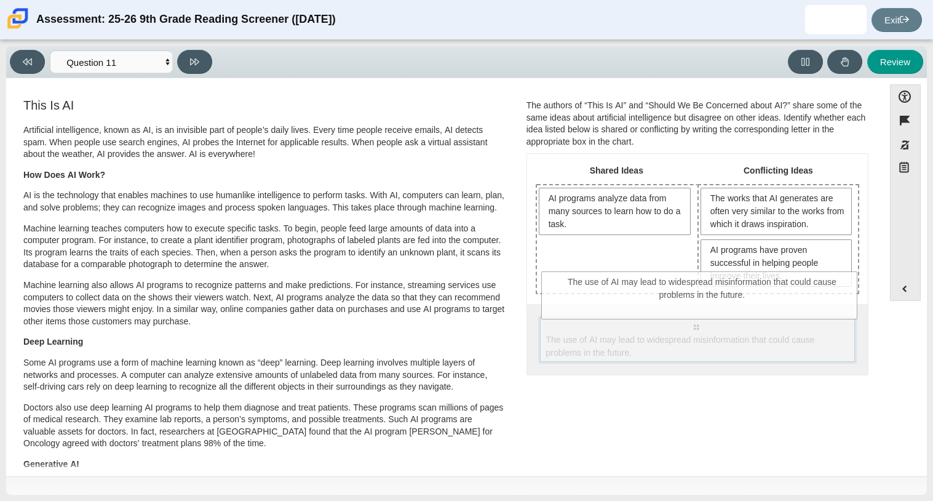
drag, startPoint x: 783, startPoint y: 341, endPoint x: 790, endPoint y: 296, distance: 45.5
click at [790, 296] on div "Shared Ideas Conflicting Ideas AI programs analyze data from many sources to le…" at bounding box center [697, 264] width 341 height 221
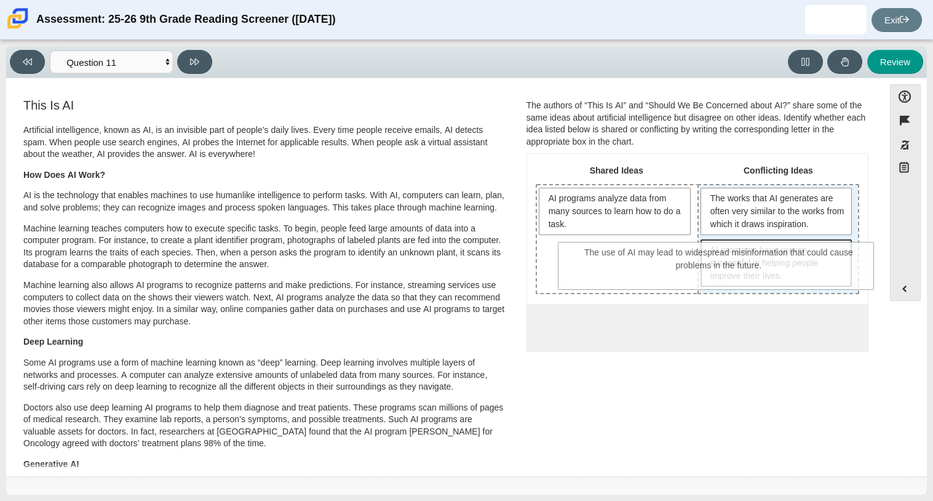
drag, startPoint x: 775, startPoint y: 340, endPoint x: 800, endPoint y: 267, distance: 77.4
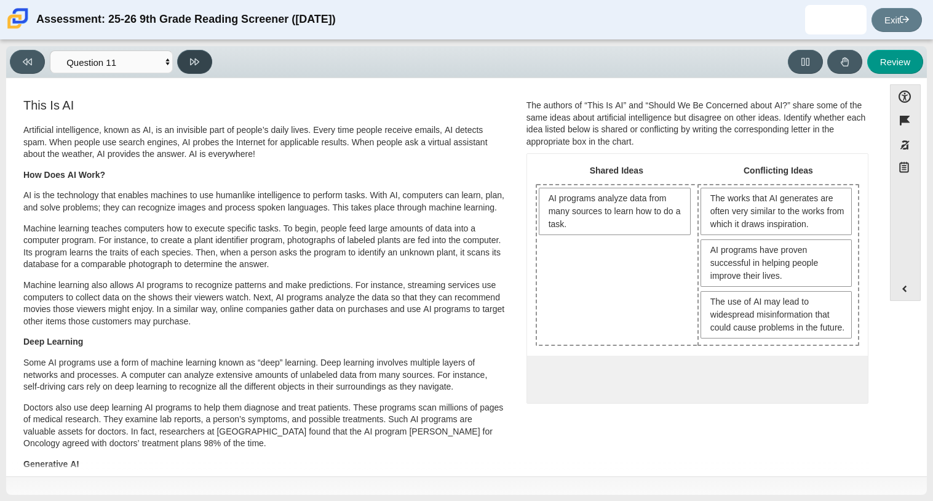
click at [189, 59] on button at bounding box center [194, 62] width 35 height 24
select select "c3effed4-44ce-4a19-bd96-1787f34e9b4c"
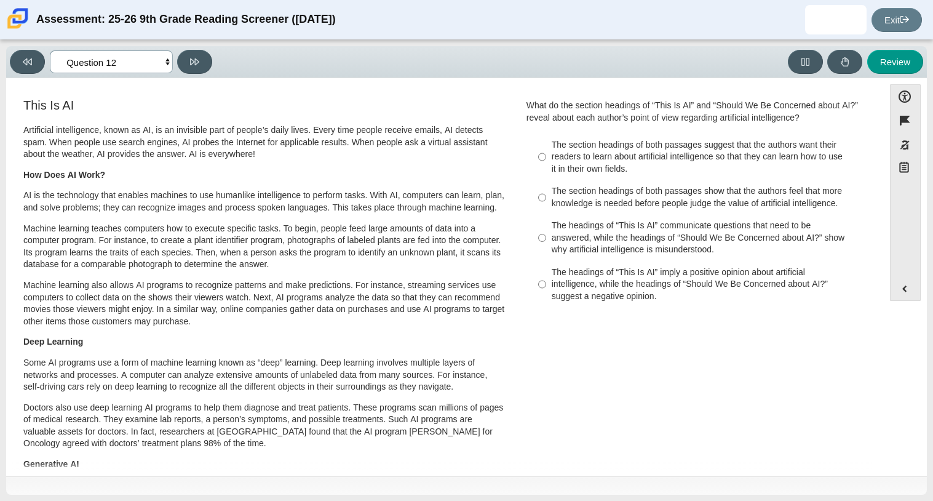
click at [122, 66] on select "Questions Question 1 Question 2 Question 3 Question 4 Question 5 Question 6 Que…" at bounding box center [111, 61] width 123 height 23
click at [542, 288] on label "The headings of “This Is AI” imply a positive opinion about artificial intellig…" at bounding box center [698, 284] width 338 height 47
click at [542, 288] on input "The headings of “This Is AI” imply a positive opinion about artificial intellig…" at bounding box center [542, 284] width 8 height 47
radio input "true"
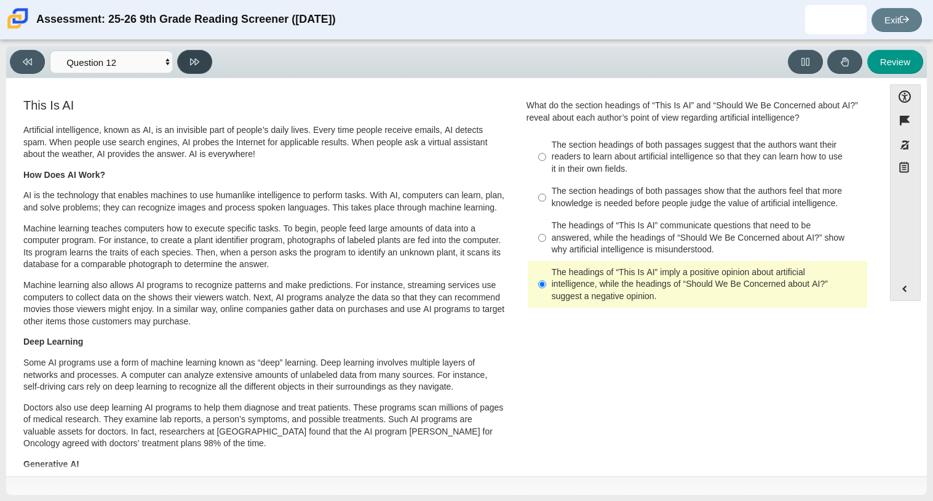
click at [194, 68] on button at bounding box center [194, 62] width 35 height 24
select select "review"
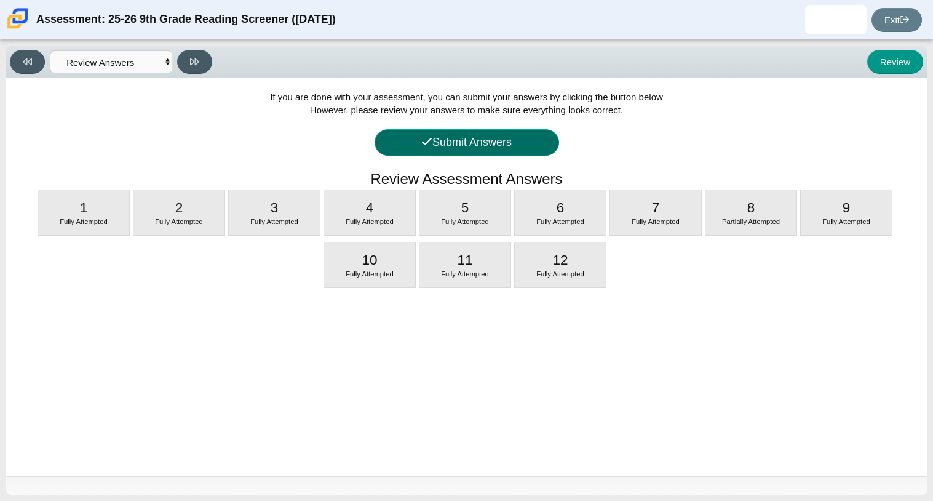
click at [452, 141] on button "Submit Answers" at bounding box center [467, 142] width 184 height 26
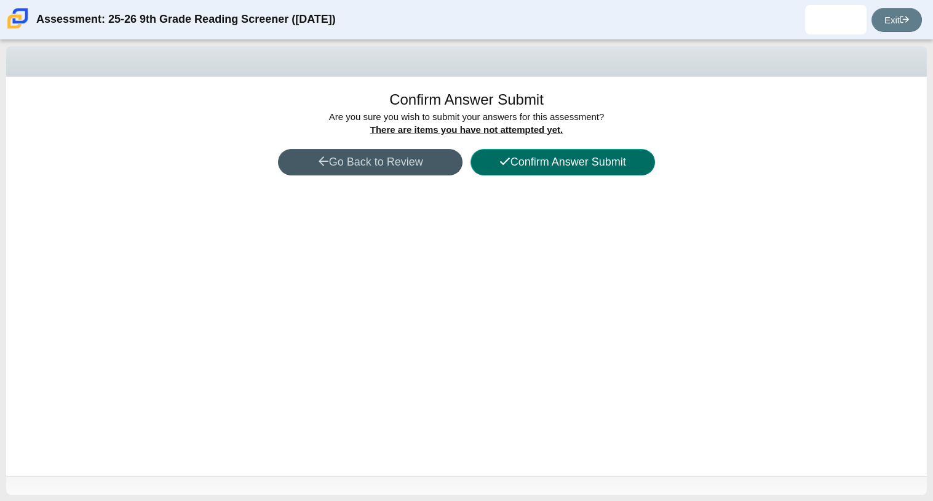
click at [495, 165] on button "Confirm Answer Submit" at bounding box center [562, 162] width 184 height 26
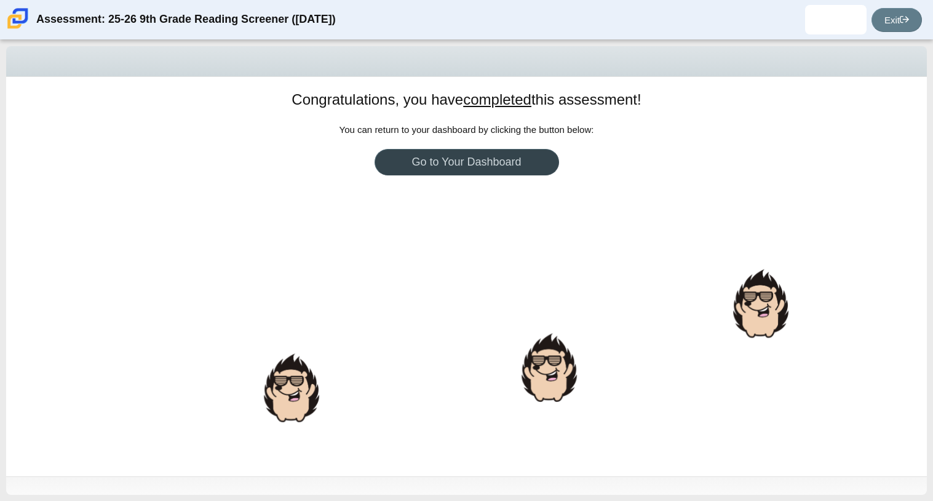
click at [495, 165] on link "Go to Your Dashboard" at bounding box center [467, 162] width 184 height 26
